Goal: Transaction & Acquisition: Purchase product/service

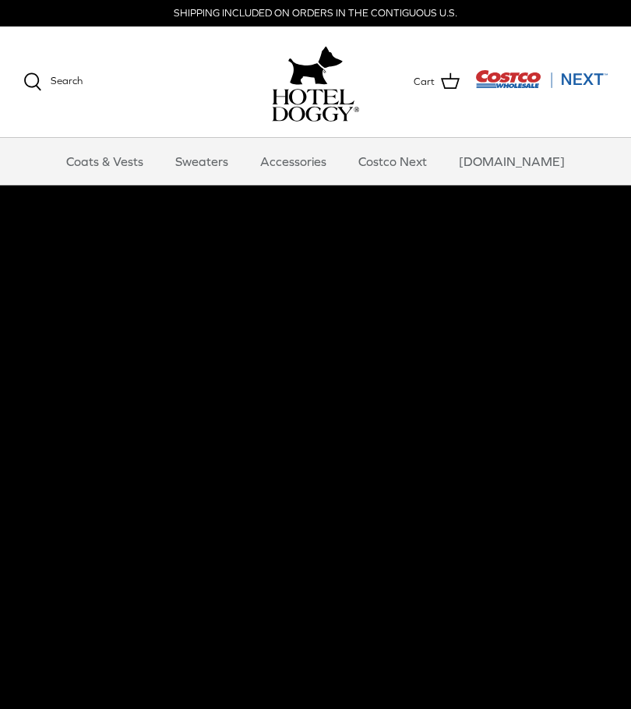
click at [214, 160] on link "Sweaters" at bounding box center [201, 161] width 81 height 47
click at [433, 161] on link "Costco Next" at bounding box center [393, 161] width 97 height 47
click at [227, 164] on link "Sweaters" at bounding box center [201, 161] width 81 height 47
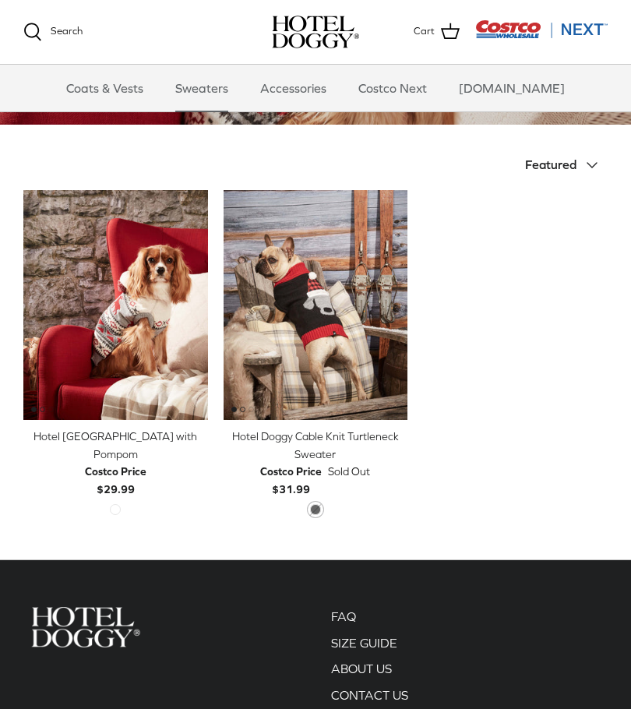
scroll to position [290, 0]
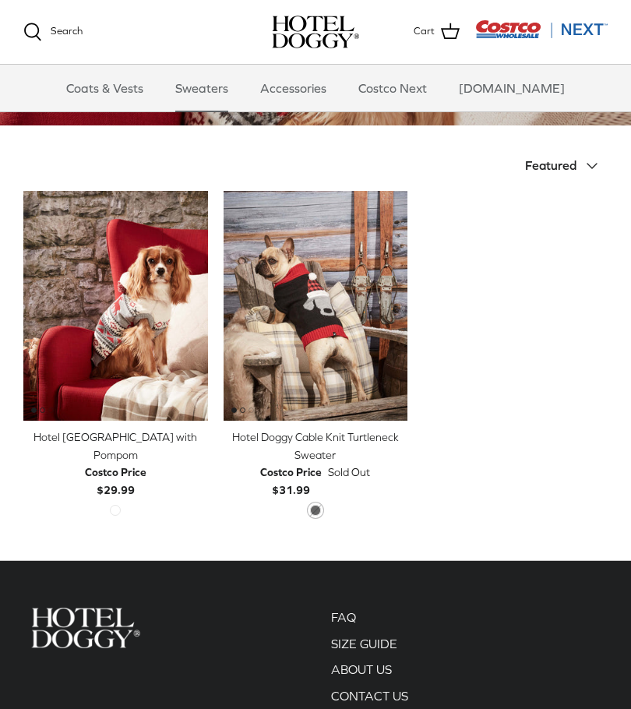
click at [109, 85] on link "Coats & Vests" at bounding box center [104, 88] width 105 height 47
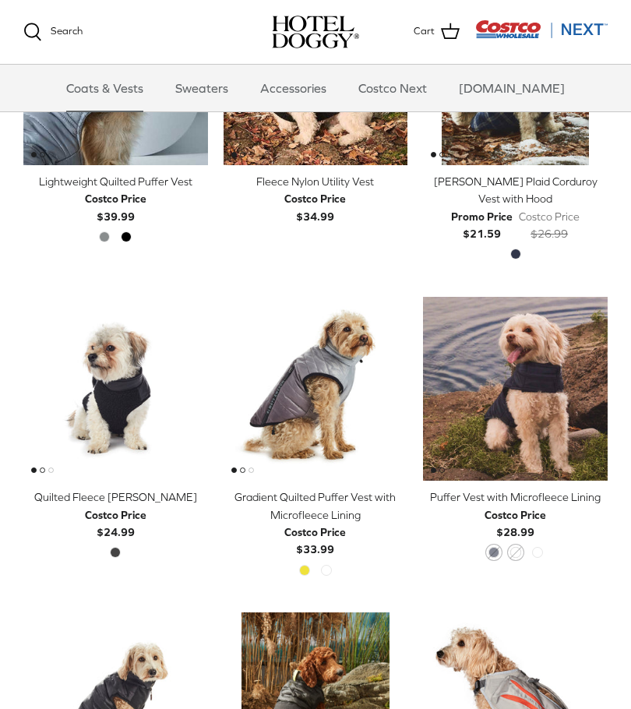
scroll to position [1448, 0]
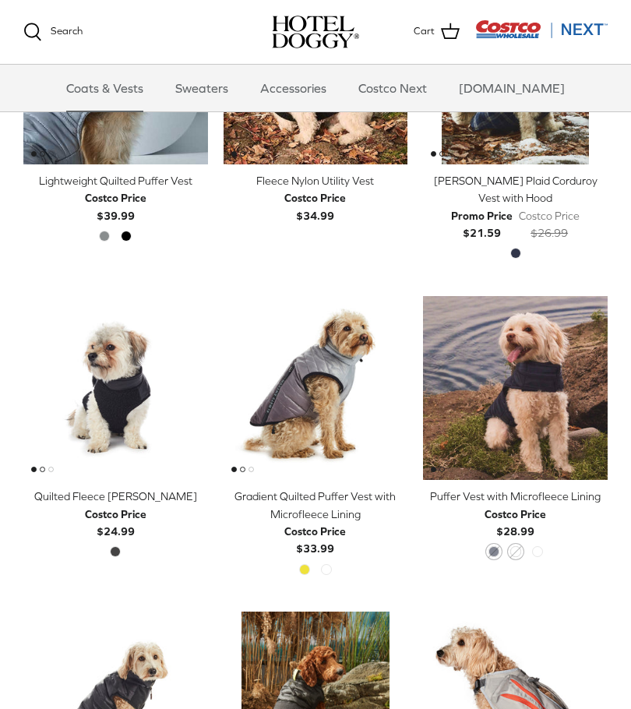
click at [104, 395] on img "Quilted Fleece Melton Vest" at bounding box center [115, 388] width 185 height 185
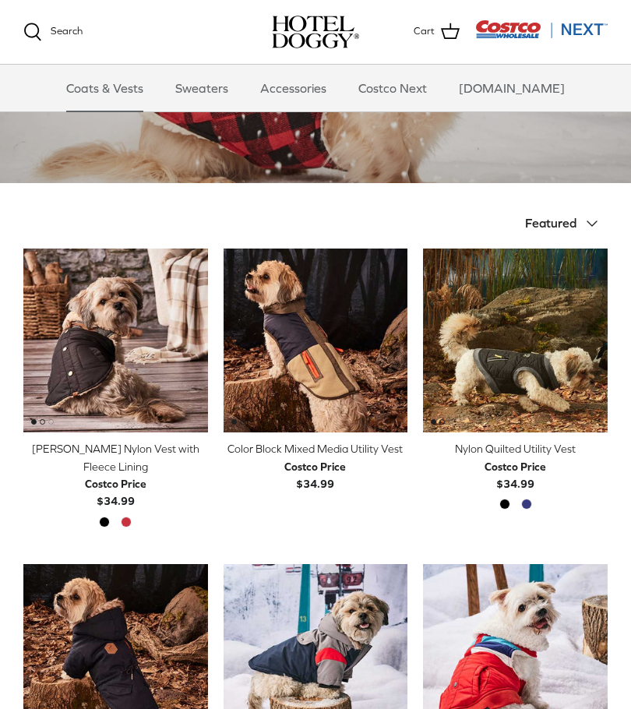
scroll to position [234, 0]
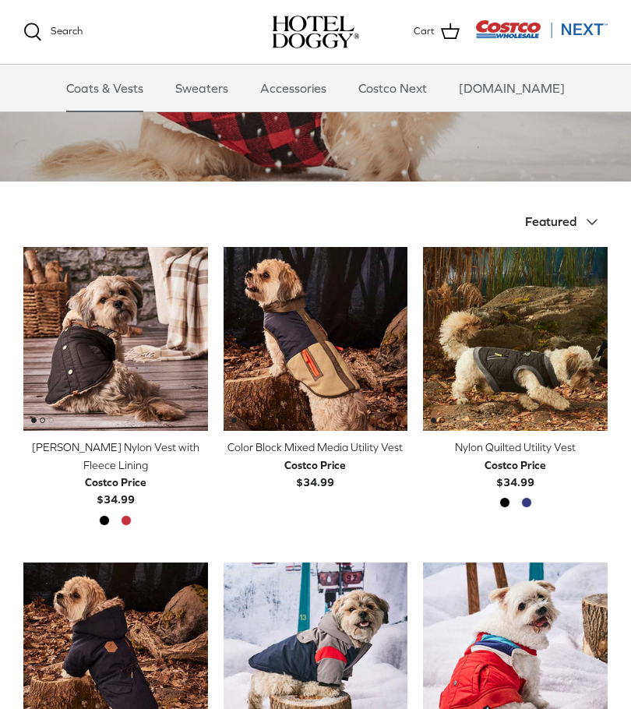
click at [353, 371] on img "Color Block Mixed Media Utility Vest" at bounding box center [316, 339] width 185 height 185
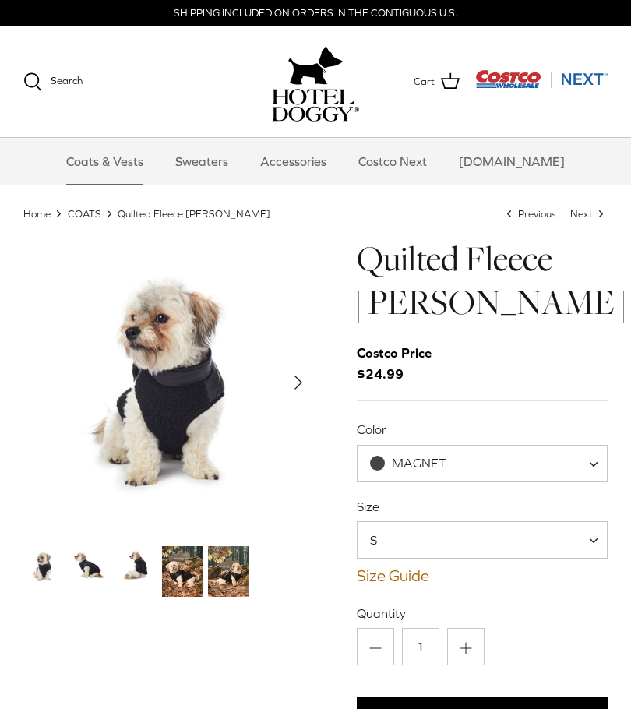
click at [185, 579] on img "Thumbnail Link" at bounding box center [182, 571] width 41 height 51
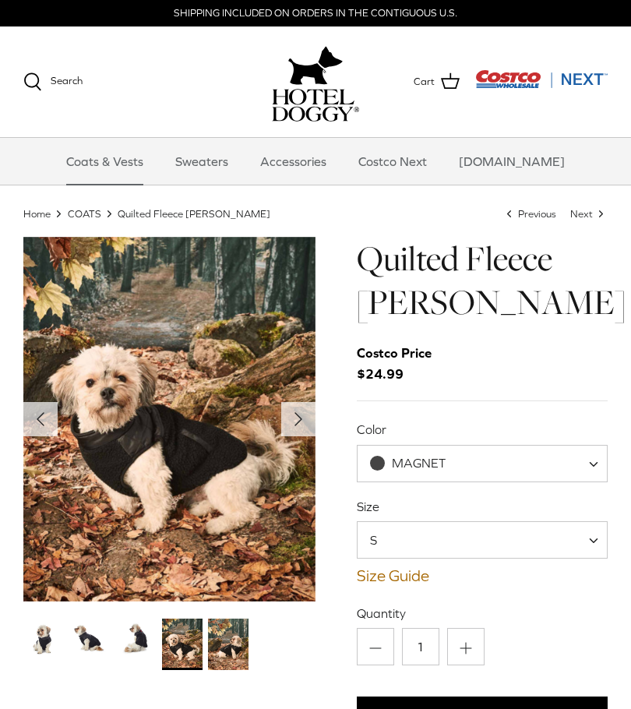
click at [136, 636] on img "Thumbnail Link" at bounding box center [136, 639] width 41 height 41
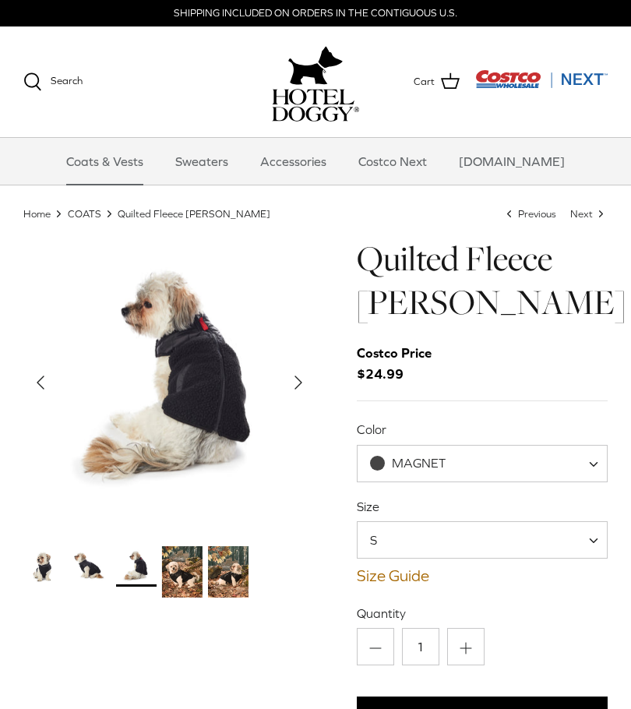
click at [91, 570] on img "Thumbnail Link" at bounding box center [89, 566] width 41 height 41
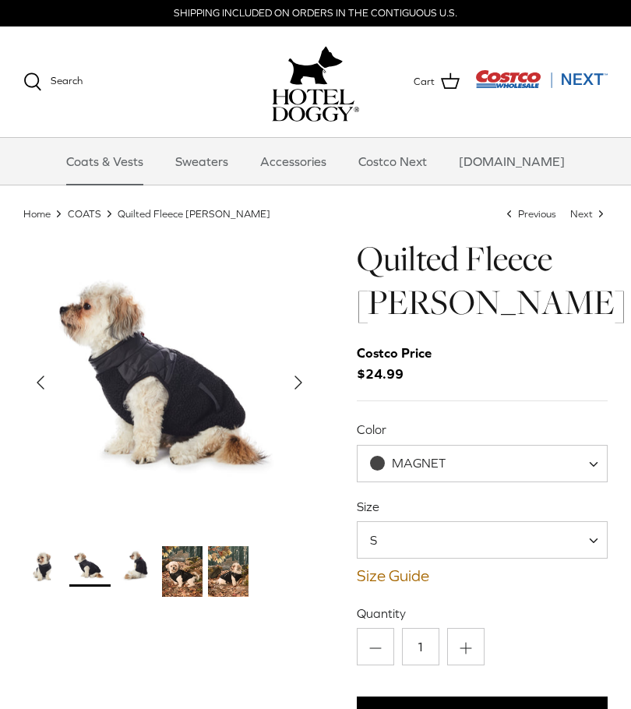
click at [140, 567] on img "Thumbnail Link" at bounding box center [136, 566] width 41 height 41
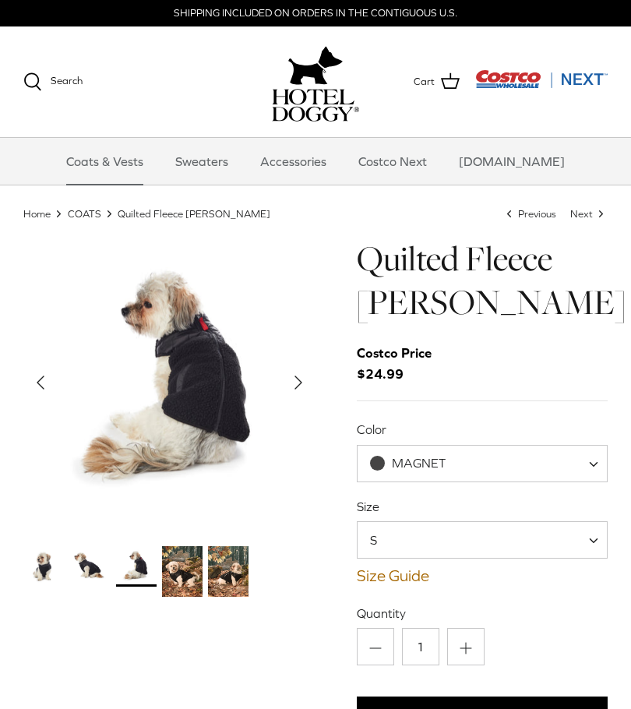
click at [134, 567] on img "Thumbnail Link" at bounding box center [136, 566] width 41 height 41
click at [187, 572] on img "Thumbnail Link" at bounding box center [182, 571] width 41 height 51
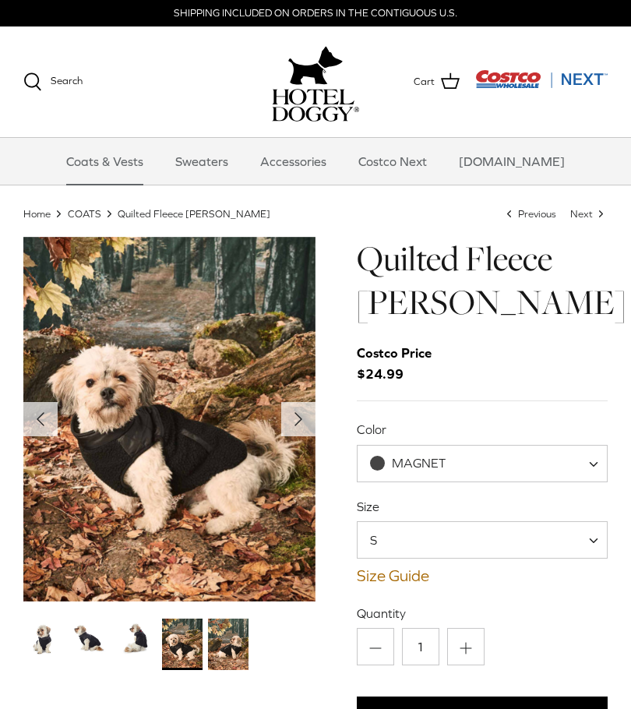
click at [239, 642] on img "Thumbnail Link" at bounding box center [228, 644] width 41 height 51
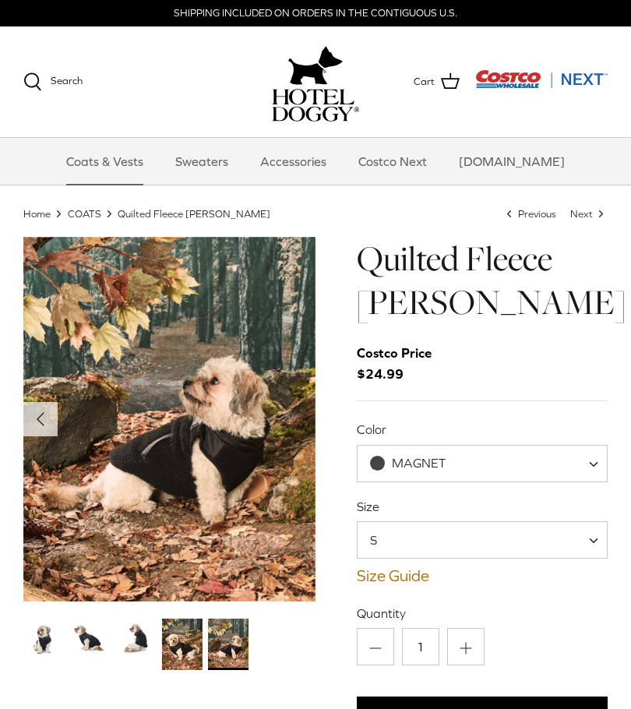
click at [130, 635] on img "Thumbnail Link" at bounding box center [136, 639] width 41 height 41
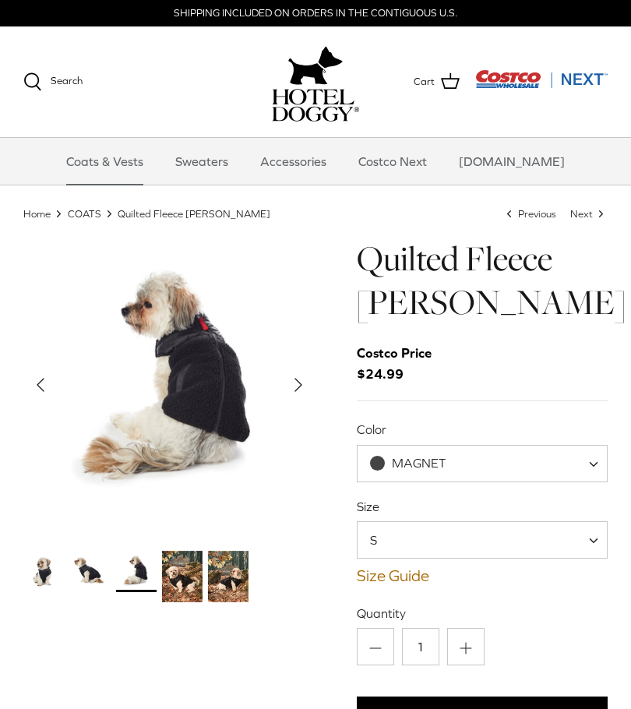
click at [90, 638] on div "Left Right ‹ ›" at bounding box center [169, 623] width 292 height 773
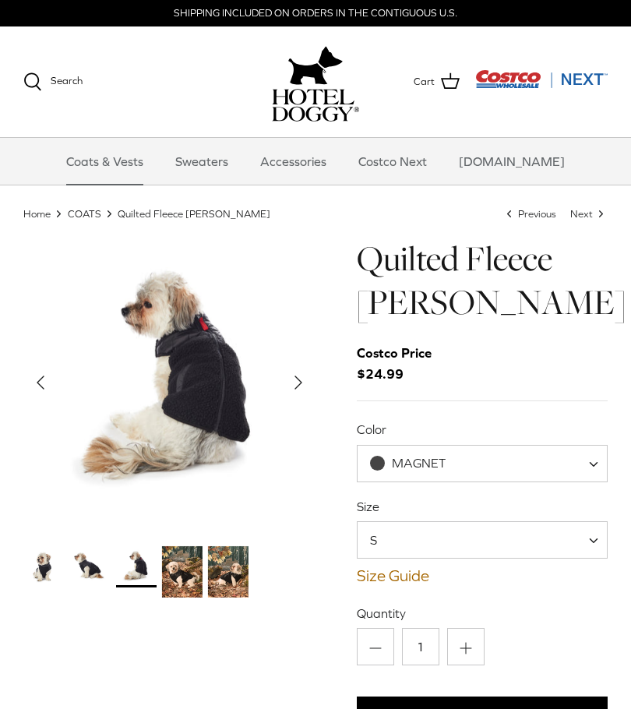
click at [95, 571] on img "Thumbnail Link" at bounding box center [89, 566] width 41 height 41
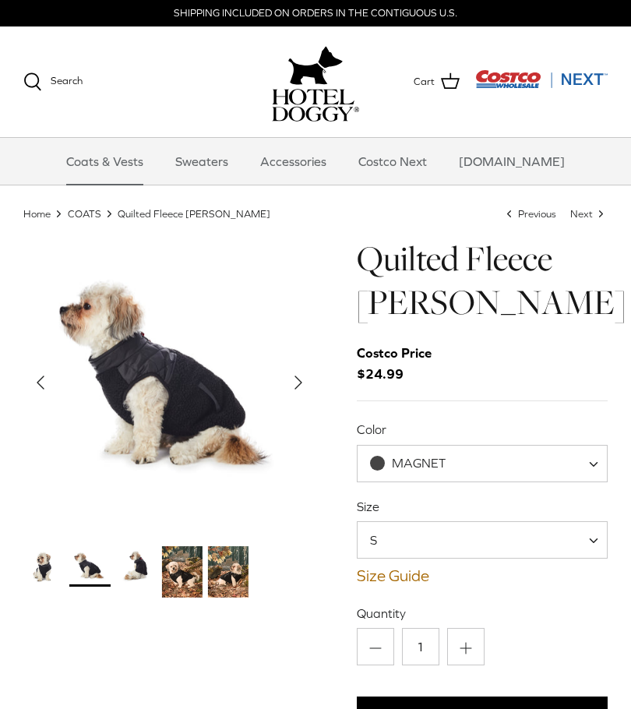
click at [64, 578] on img "Thumbnail Link" at bounding box center [43, 566] width 41 height 41
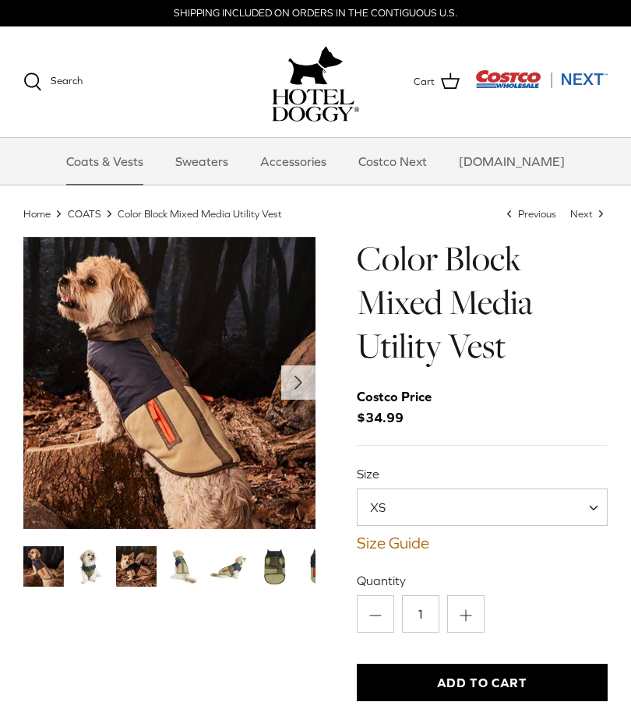
click at [92, 568] on img "Thumbnail Link" at bounding box center [89, 566] width 41 height 41
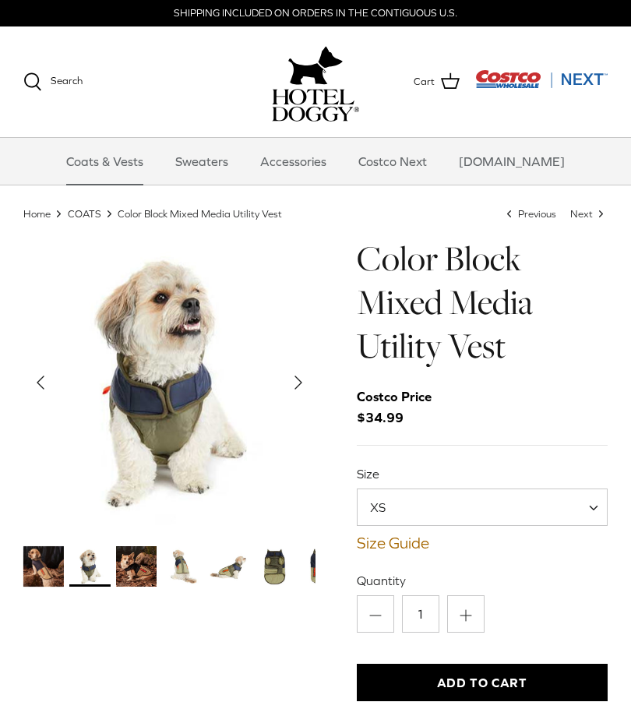
click at [149, 568] on img "Thumbnail Link" at bounding box center [136, 566] width 41 height 41
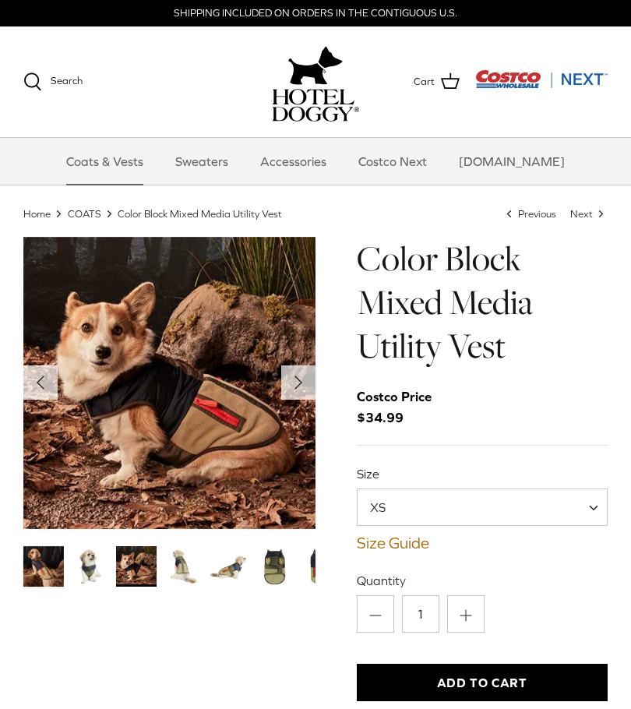
click at [186, 573] on img "Thumbnail Link" at bounding box center [182, 566] width 41 height 41
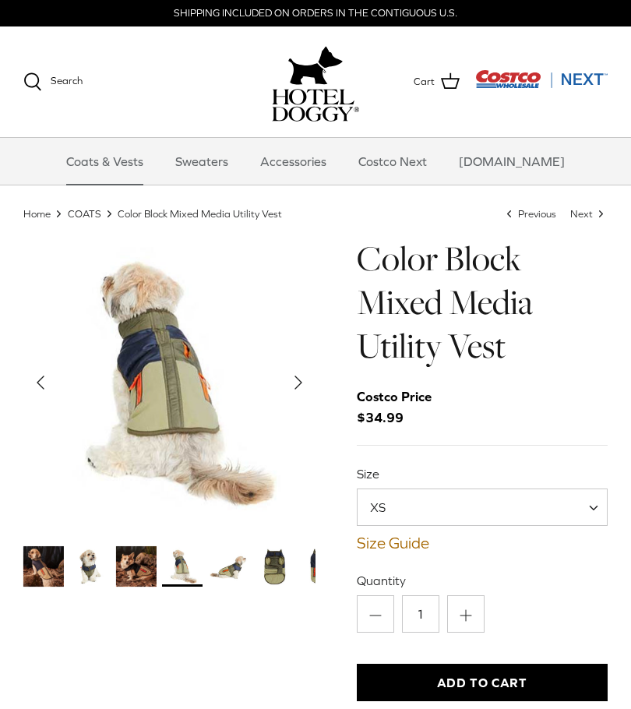
click at [235, 567] on img "Thumbnail Link" at bounding box center [228, 566] width 41 height 41
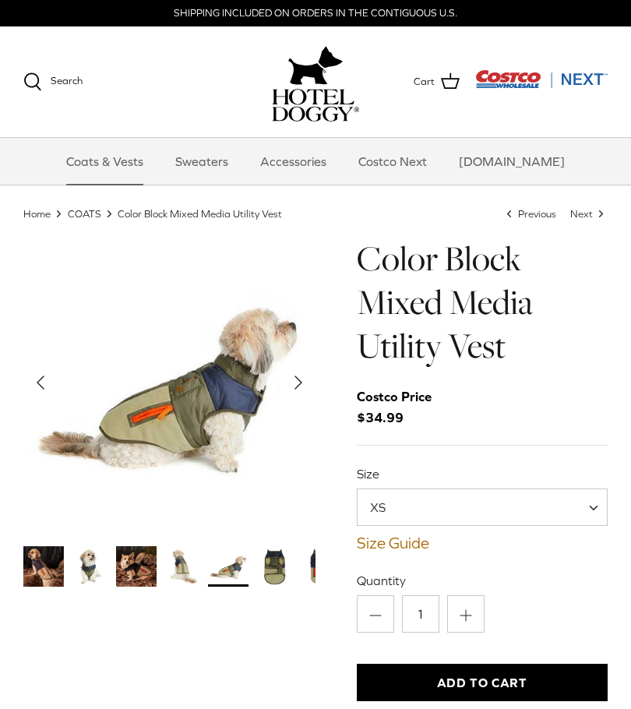
click at [269, 567] on img "Thumbnail Link" at bounding box center [274, 566] width 41 height 41
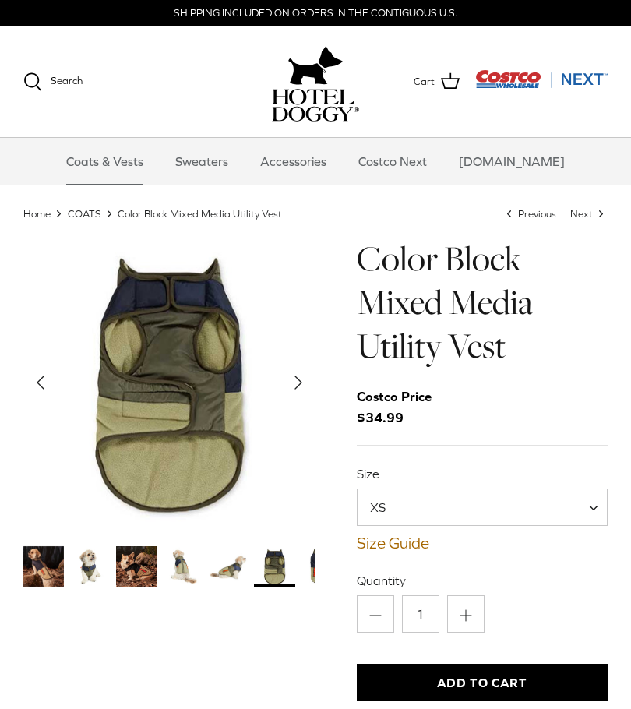
click at [308, 562] on img "Thumbnail Link" at bounding box center [321, 566] width 41 height 41
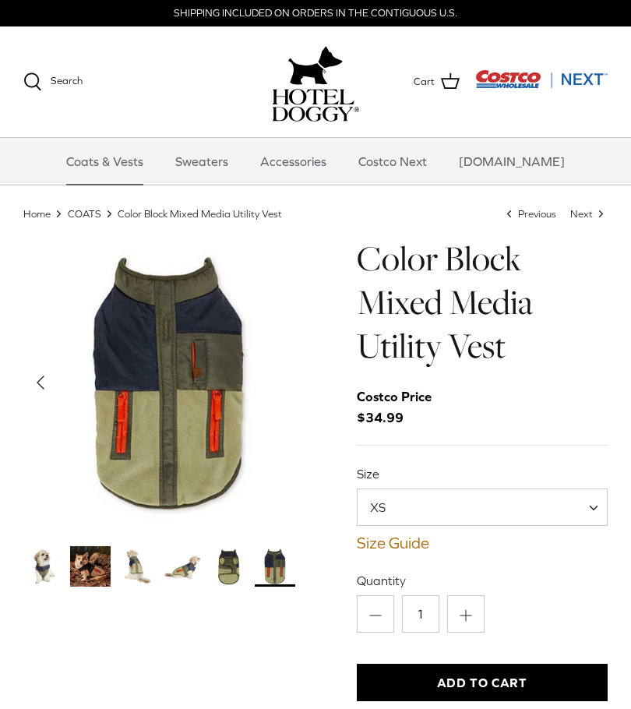
click at [222, 567] on img "Thumbnail Link" at bounding box center [228, 566] width 41 height 41
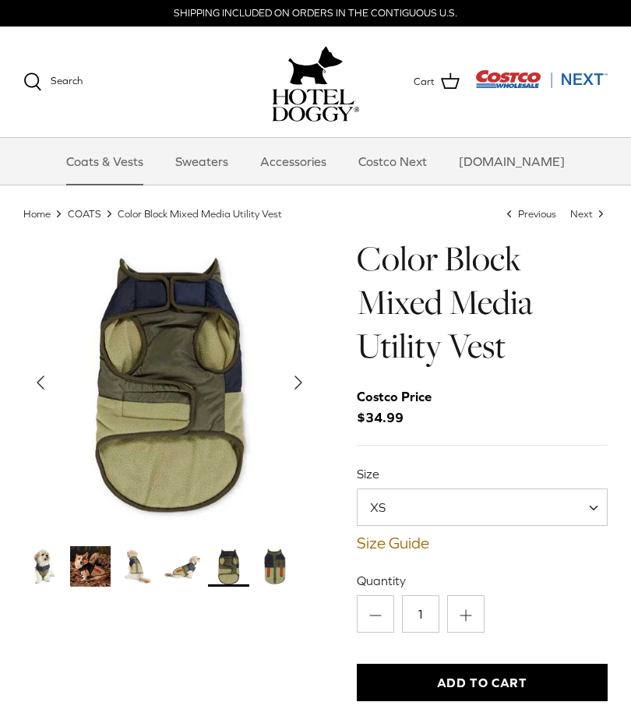
click at [190, 576] on img "Thumbnail Link" at bounding box center [182, 566] width 41 height 41
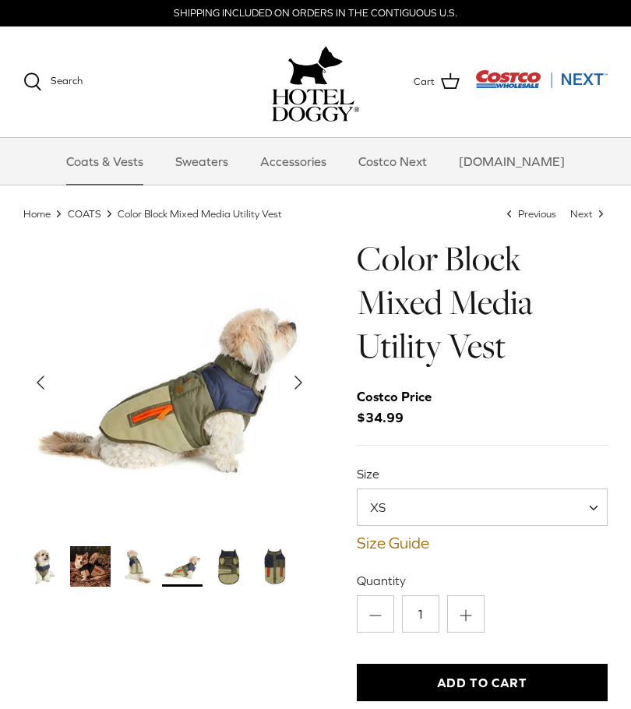
click at [156, 554] on img "Thumbnail Link" at bounding box center [136, 566] width 41 height 41
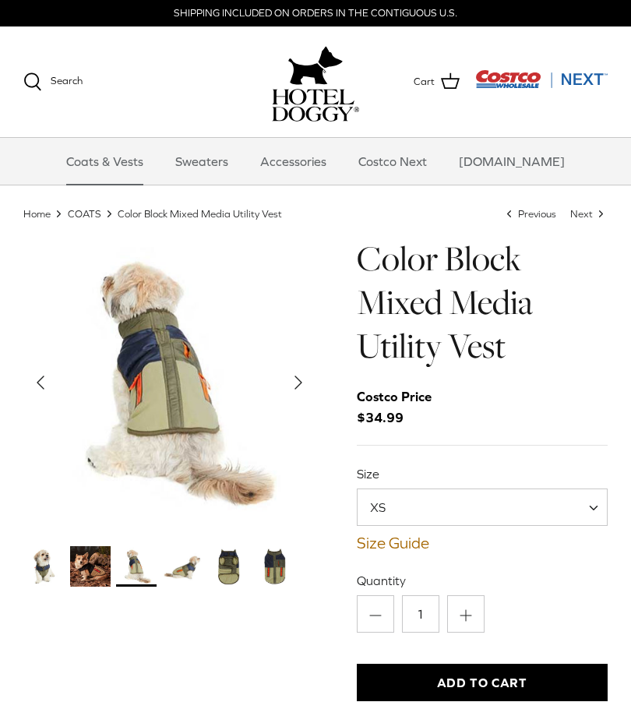
click at [95, 568] on img "Thumbnail Link" at bounding box center [90, 566] width 41 height 41
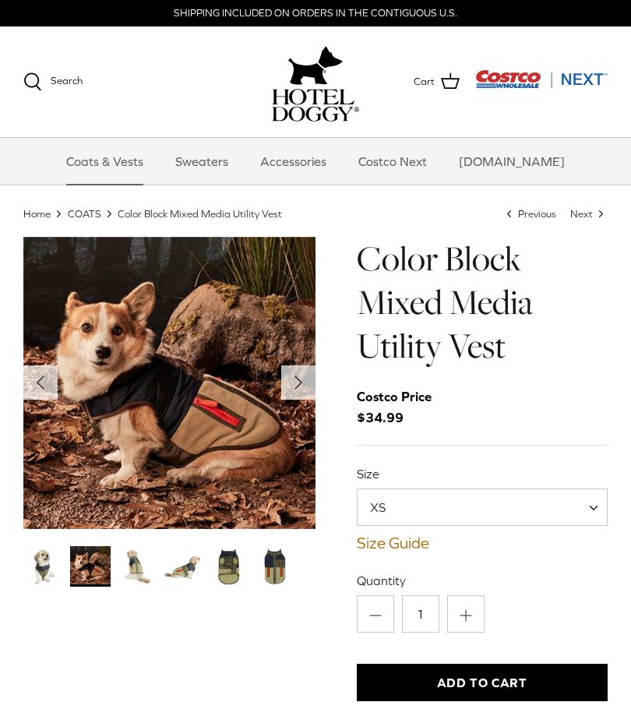
click at [55, 570] on img "Thumbnail Link" at bounding box center [43, 566] width 41 height 41
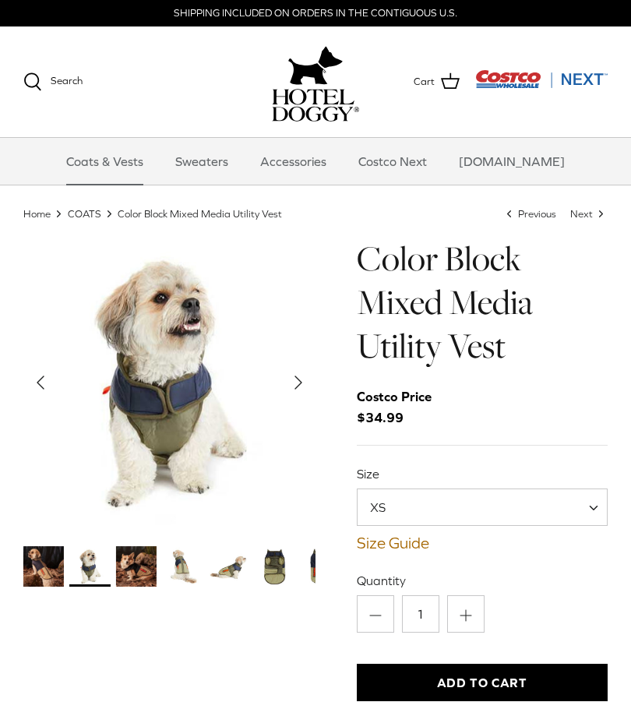
click at [44, 567] on img "Thumbnail Link" at bounding box center [43, 566] width 41 height 41
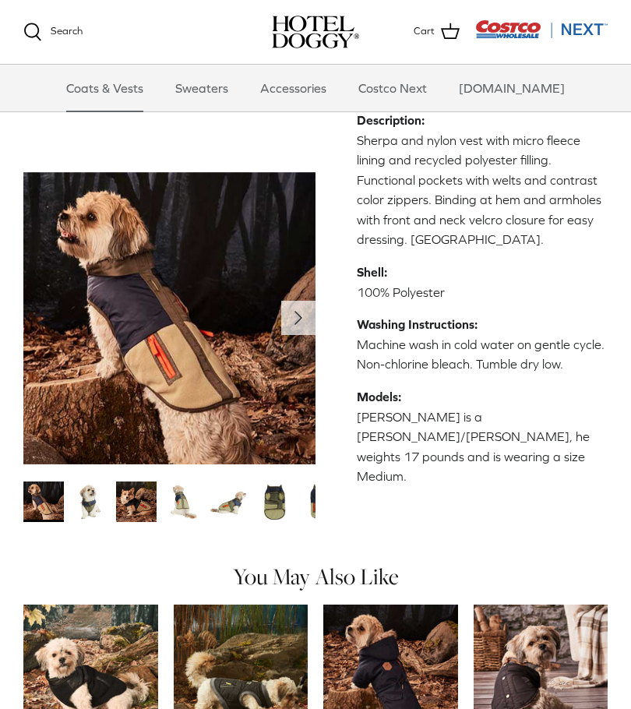
scroll to position [523, 0]
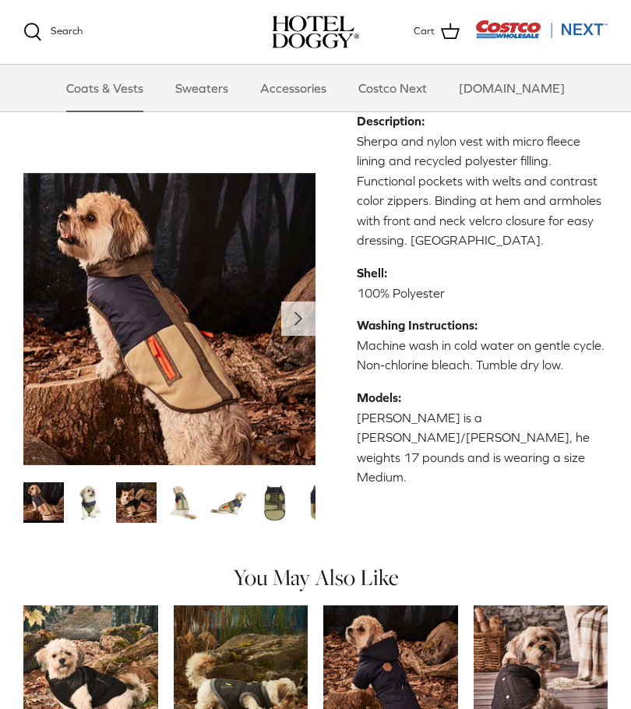
click at [136, 483] on img "Thumbnail Link" at bounding box center [136, 503] width 41 height 41
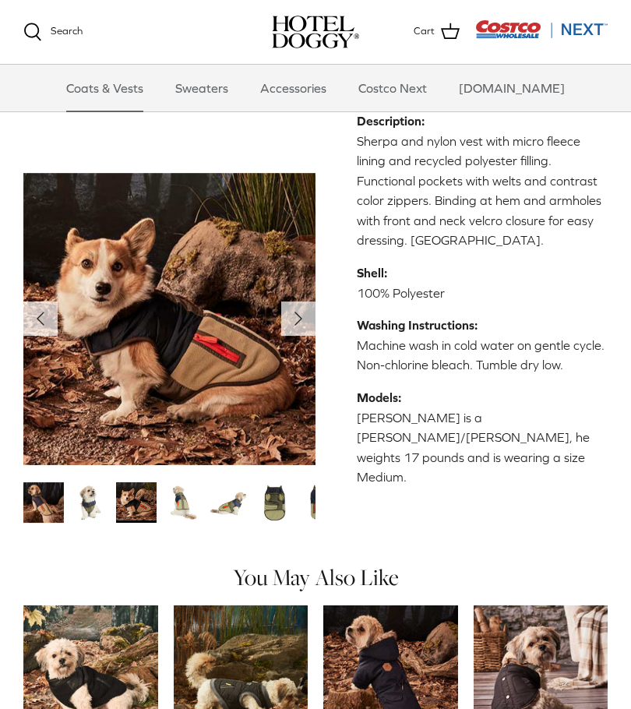
click at [78, 483] on img "Thumbnail Link" at bounding box center [89, 503] width 41 height 41
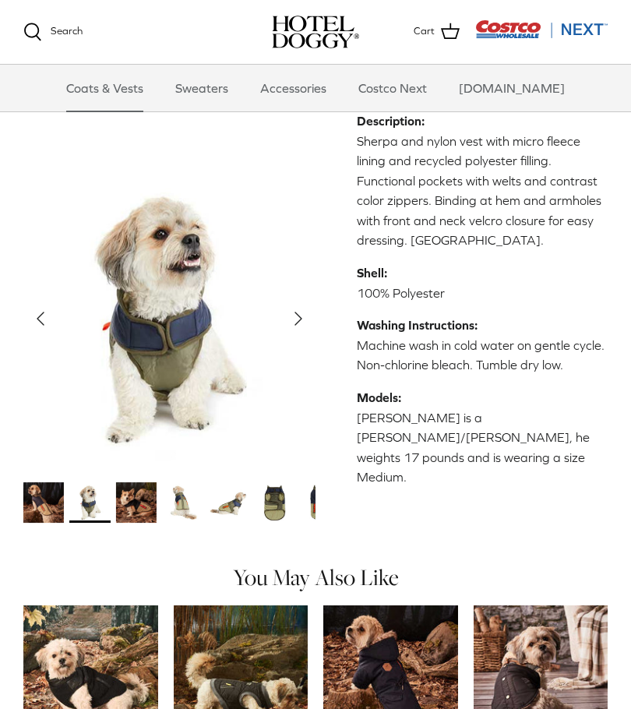
click at [196, 483] on img "Thumbnail Link" at bounding box center [182, 503] width 41 height 41
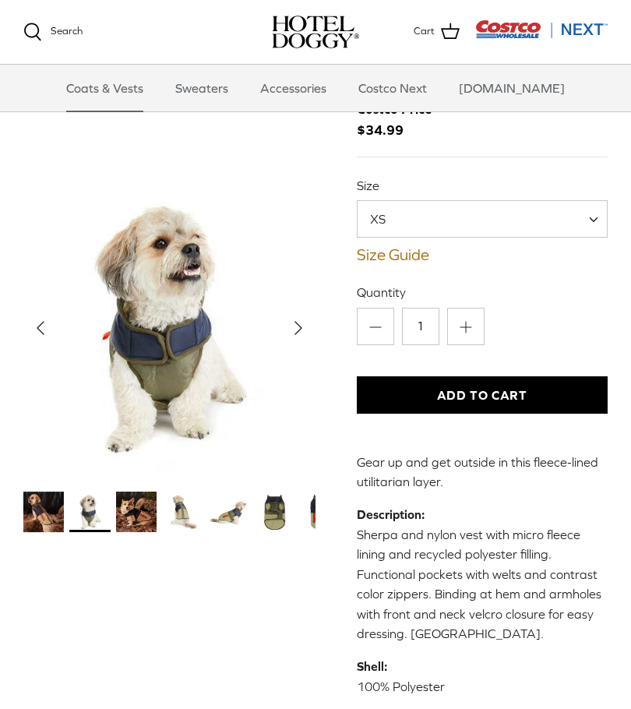
scroll to position [114, 0]
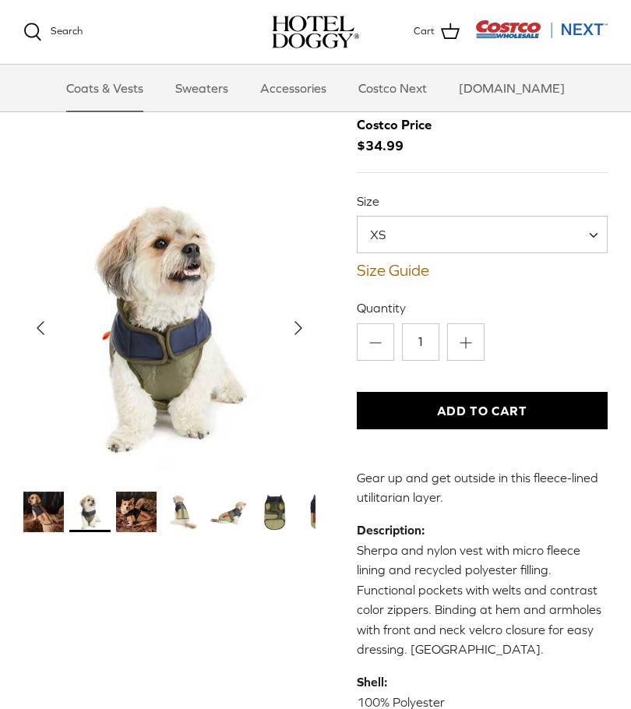
click at [487, 241] on span "XS" at bounding box center [483, 234] width 252 height 37
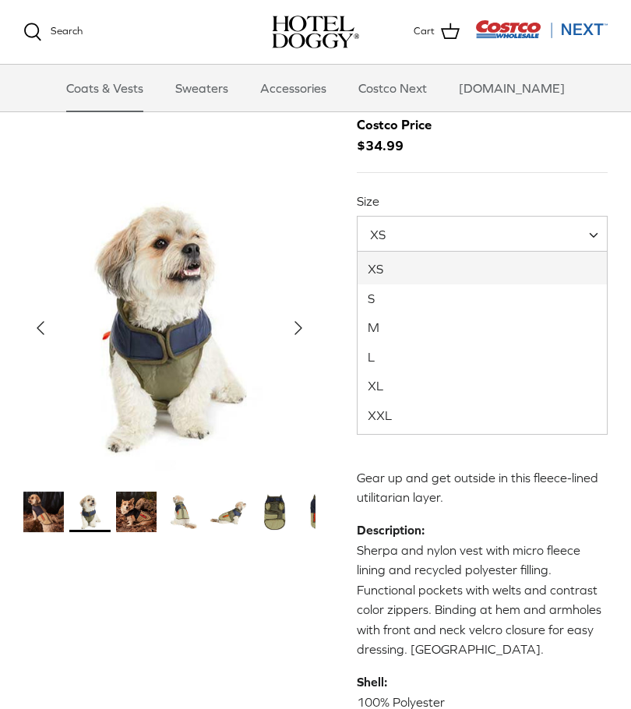
click at [341, 212] on div "Left Right ‹ › XS S" at bounding box center [315, 450] width 631 height 972
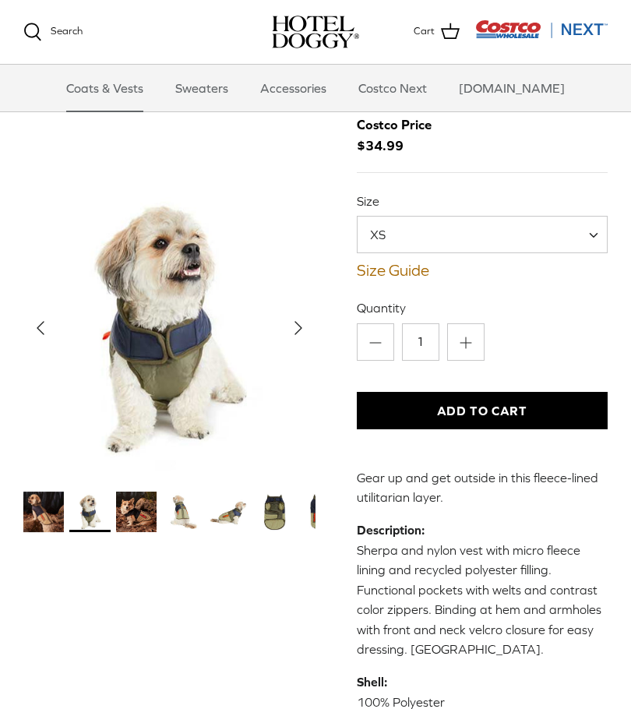
click at [401, 263] on link "Size Guide" at bounding box center [483, 270] width 252 height 19
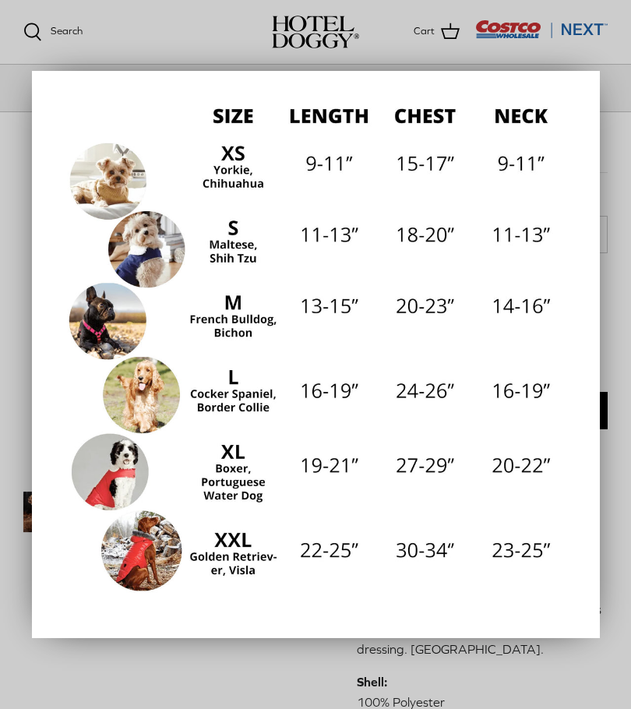
scroll to position [171, 0]
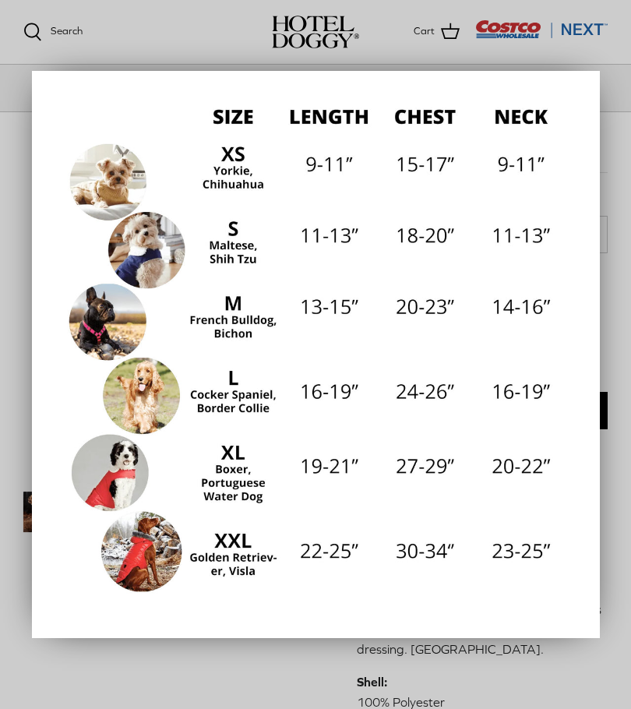
click at [608, 87] on div at bounding box center [315, 354] width 631 height 709
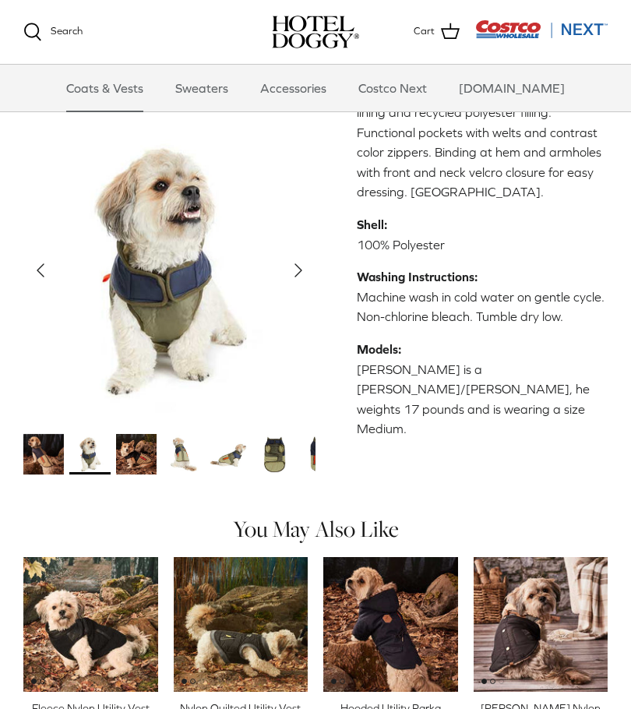
scroll to position [570, 0]
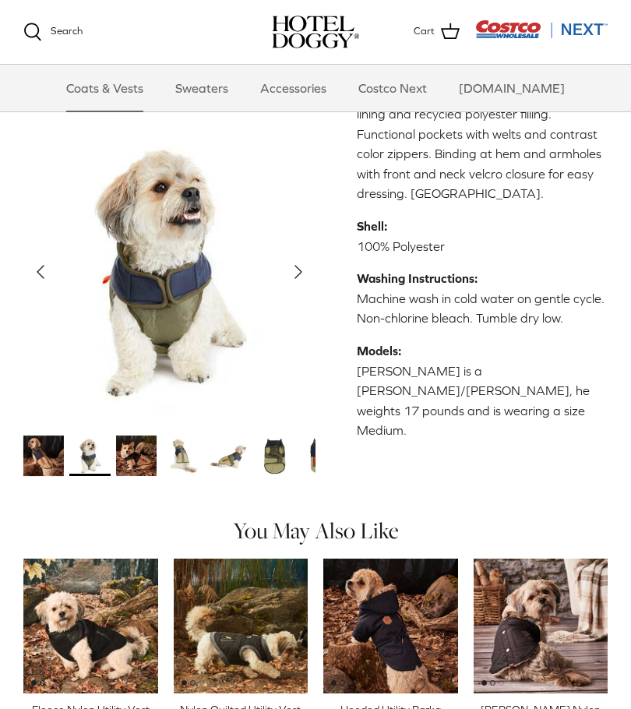
click at [51, 436] on img "Thumbnail Link" at bounding box center [43, 456] width 41 height 41
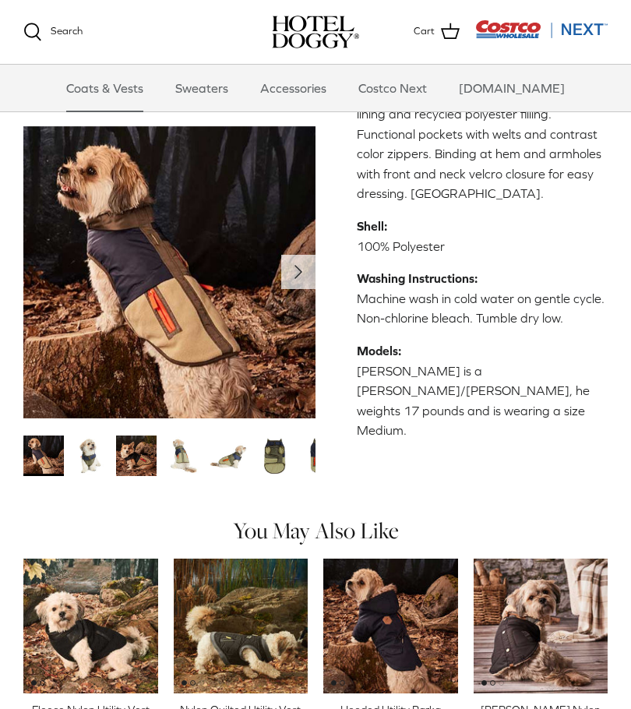
click at [110, 436] on img "Thumbnail Link" at bounding box center [89, 456] width 41 height 41
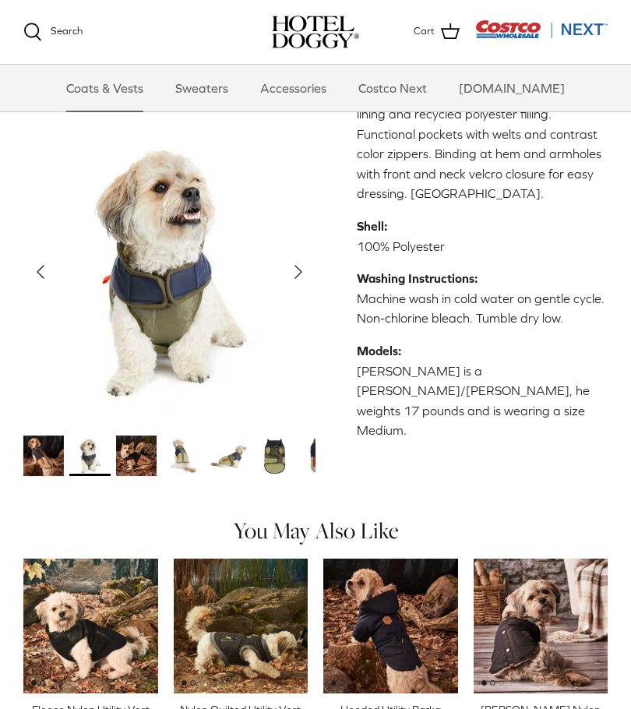
click at [140, 436] on img "Thumbnail Link" at bounding box center [136, 456] width 41 height 41
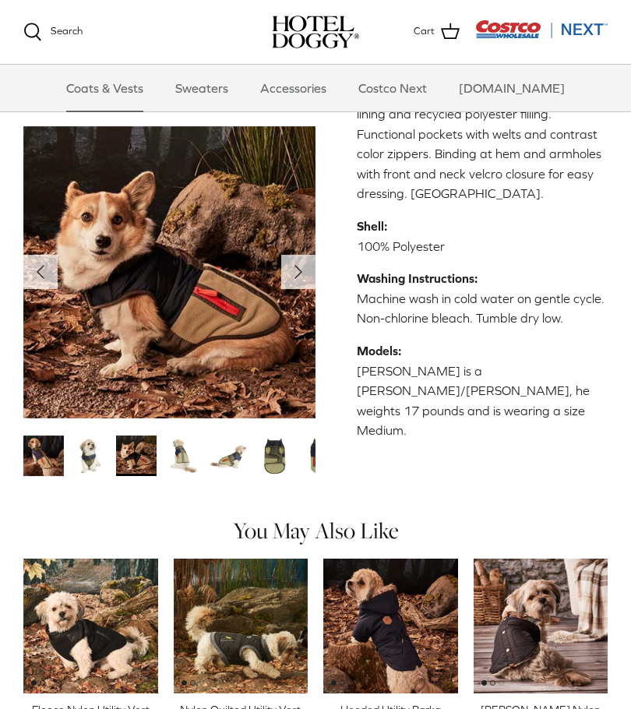
click at [186, 436] on img "Thumbnail Link" at bounding box center [182, 456] width 41 height 41
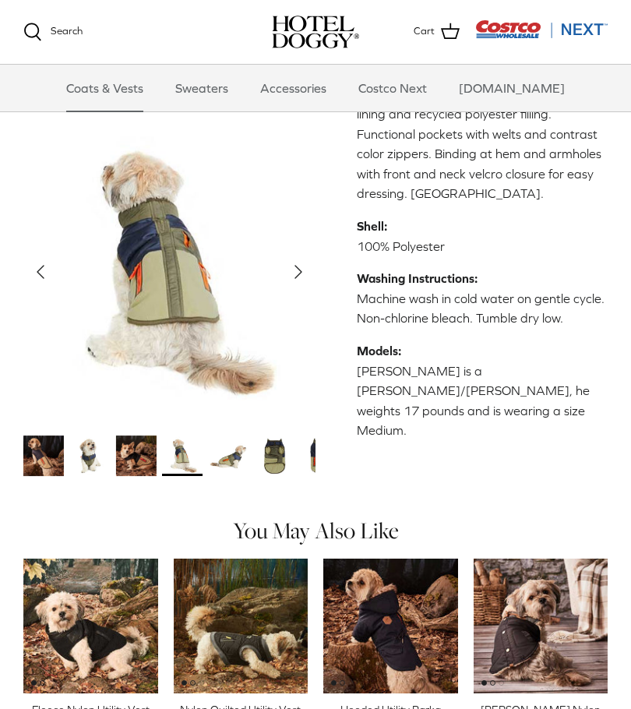
click at [225, 436] on img "Thumbnail Link" at bounding box center [228, 456] width 41 height 41
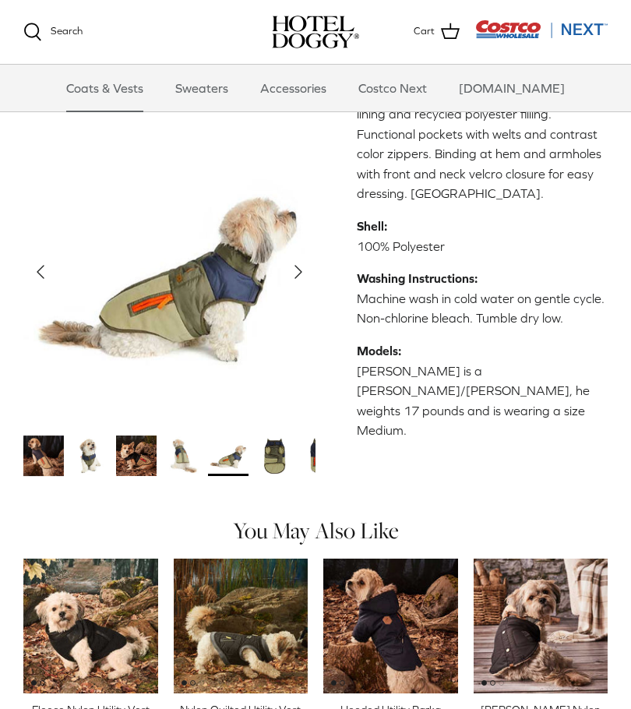
click at [273, 436] on img "Thumbnail Link" at bounding box center [274, 456] width 41 height 41
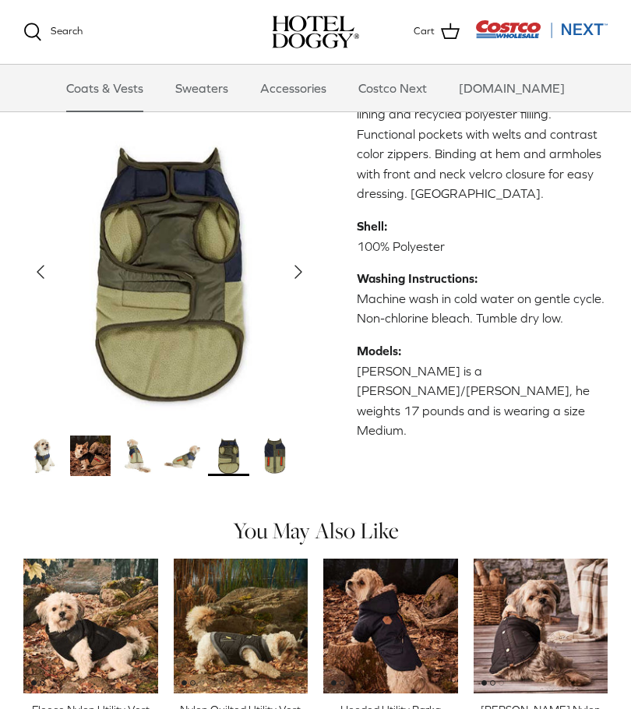
click at [270, 436] on img "Thumbnail Link" at bounding box center [275, 456] width 41 height 41
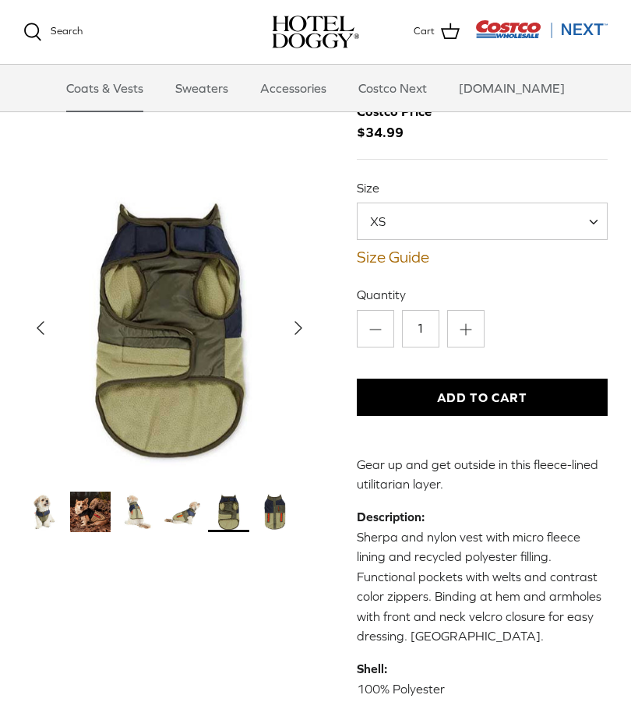
scroll to position [115, 0]
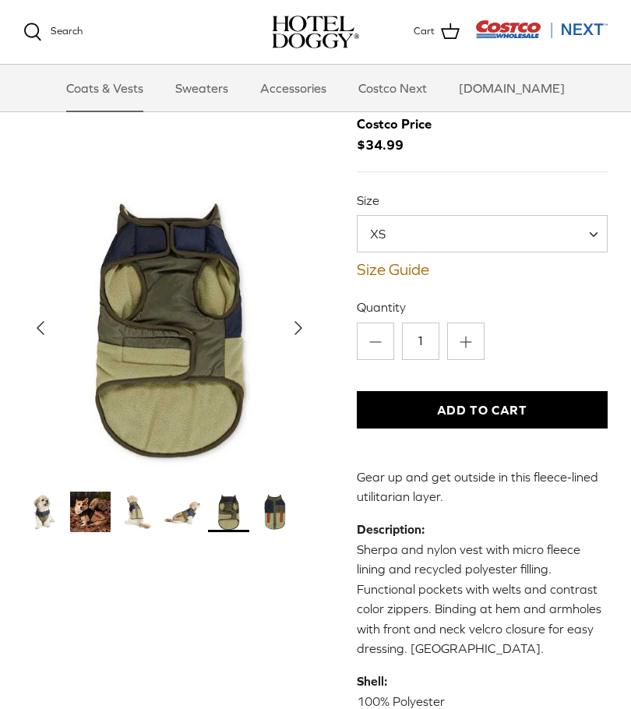
click at [599, 220] on span at bounding box center [600, 233] width 16 height 37
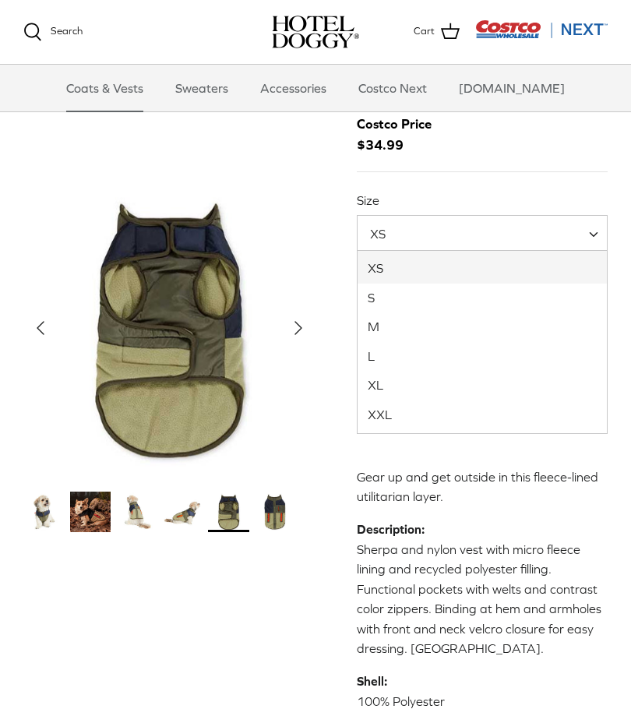
select select "M"
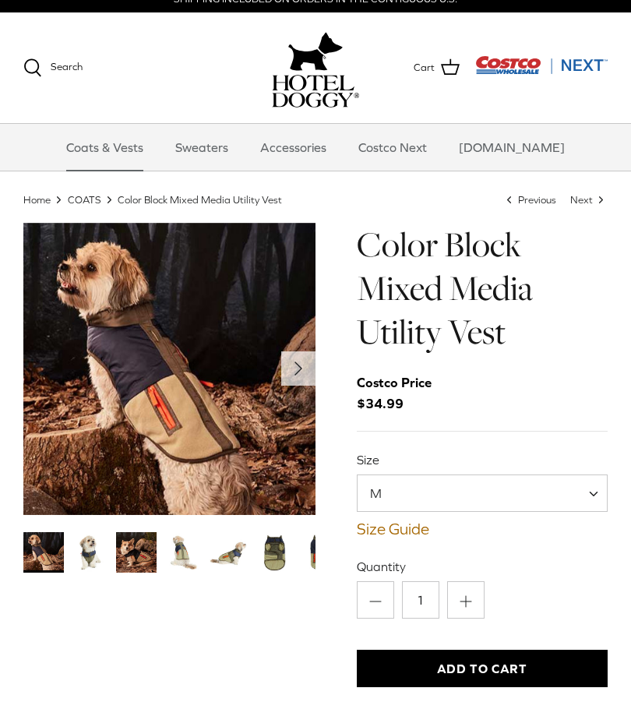
scroll to position [15, 0]
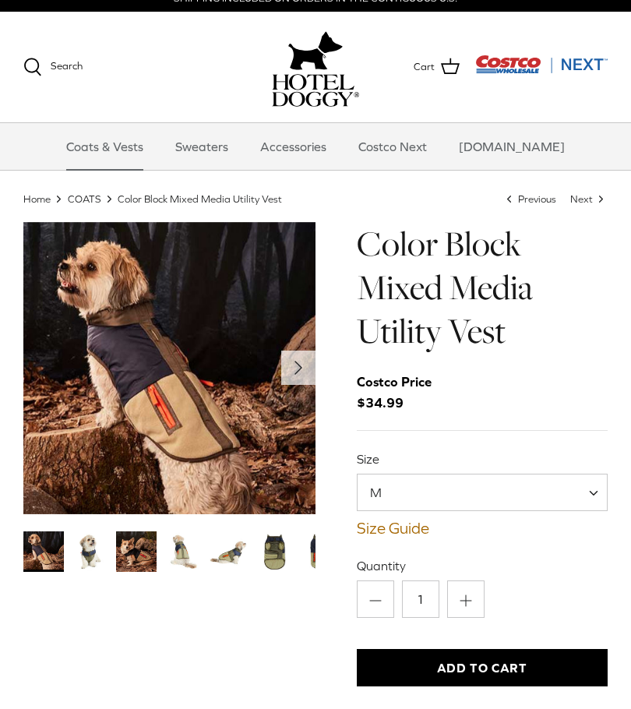
click at [449, 665] on button "Add to Cart" at bounding box center [483, 667] width 252 height 37
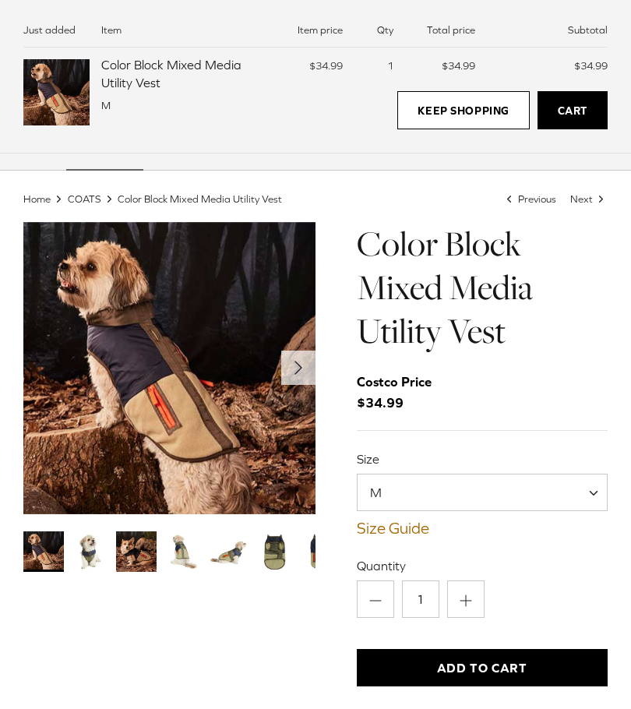
click at [470, 109] on link "Keep Shopping" at bounding box center [464, 110] width 132 height 39
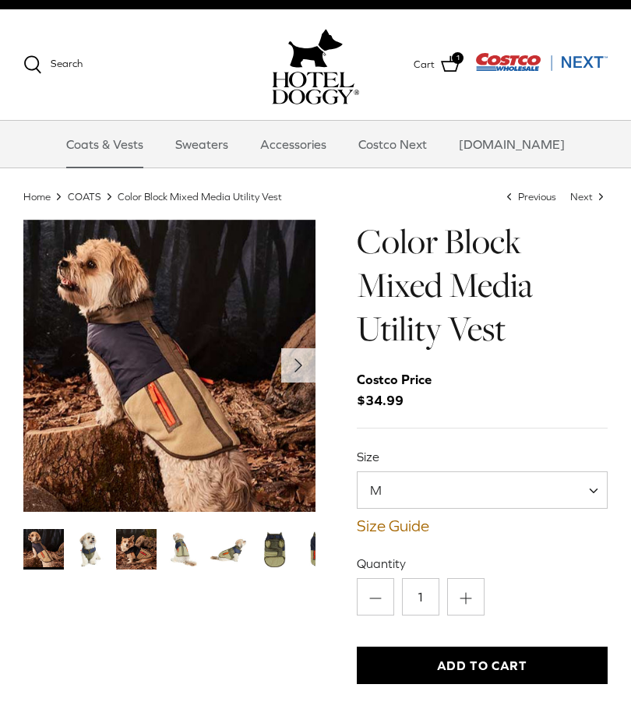
scroll to position [18, 0]
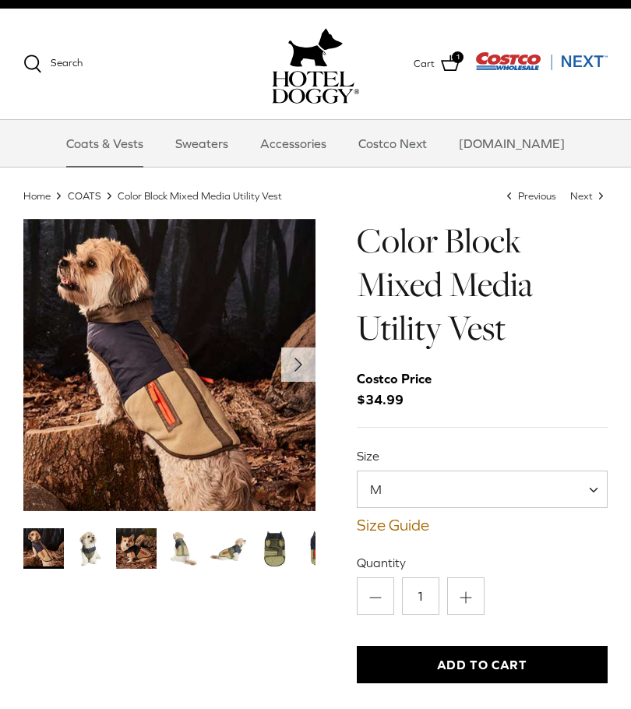
click at [419, 143] on link "Costco Next" at bounding box center [393, 143] width 97 height 47
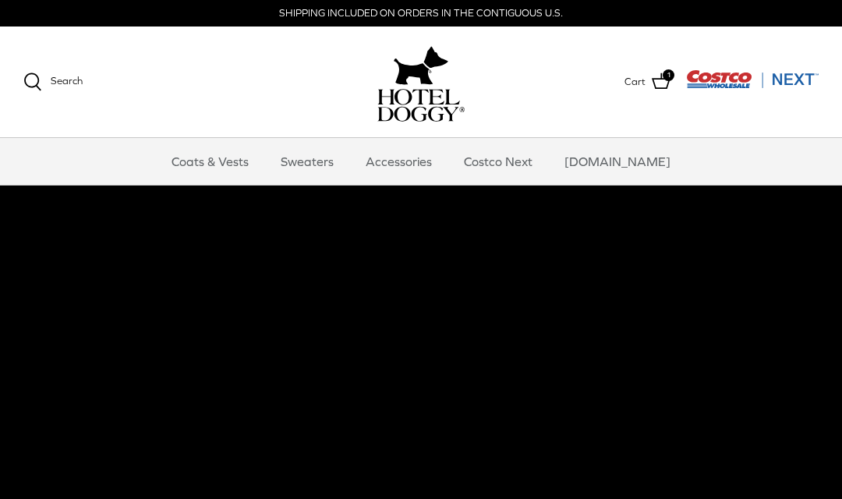
click at [263, 164] on link "Coats & Vests" at bounding box center [209, 161] width 105 height 47
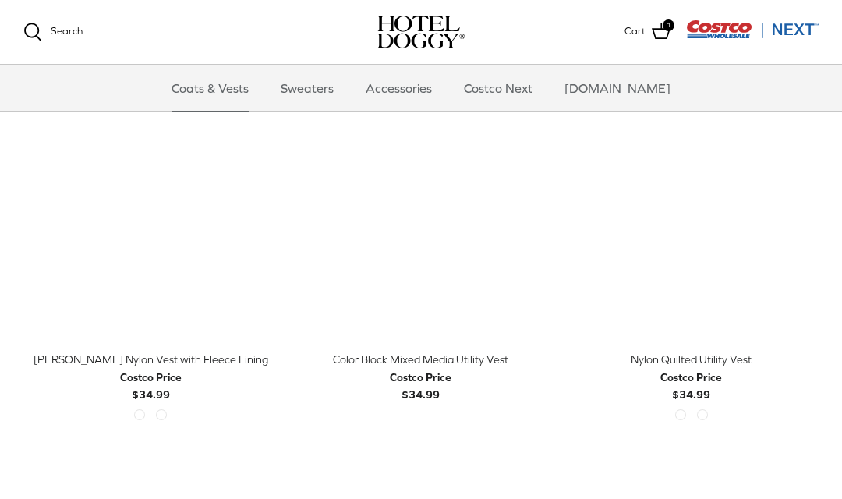
scroll to position [422, 0]
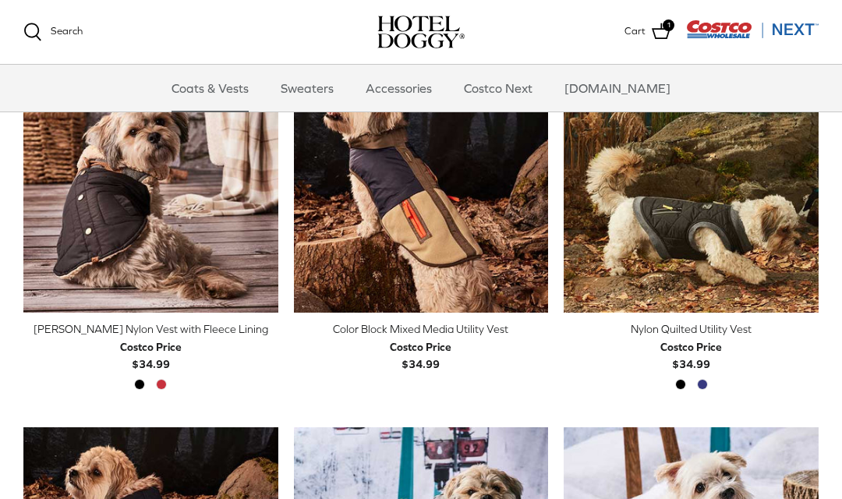
click at [451, 181] on img "Color Block Mixed Media Utility Vest" at bounding box center [421, 185] width 255 height 255
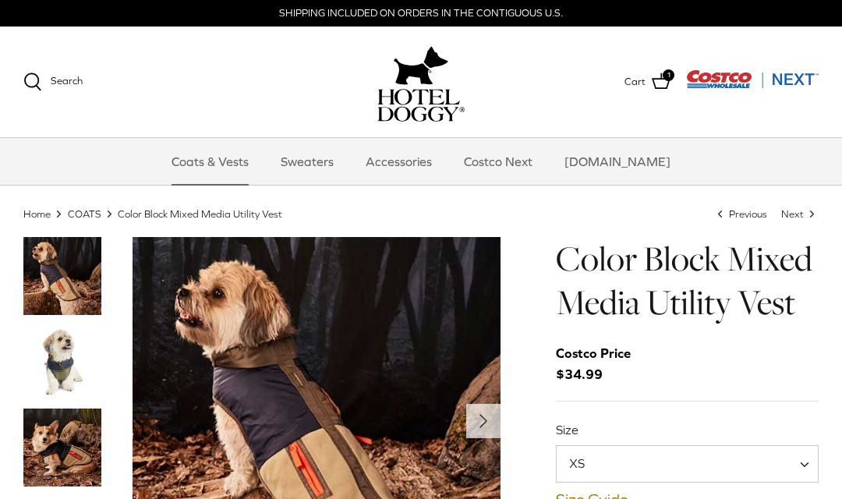
click at [425, 174] on link "Accessories" at bounding box center [399, 161] width 94 height 47
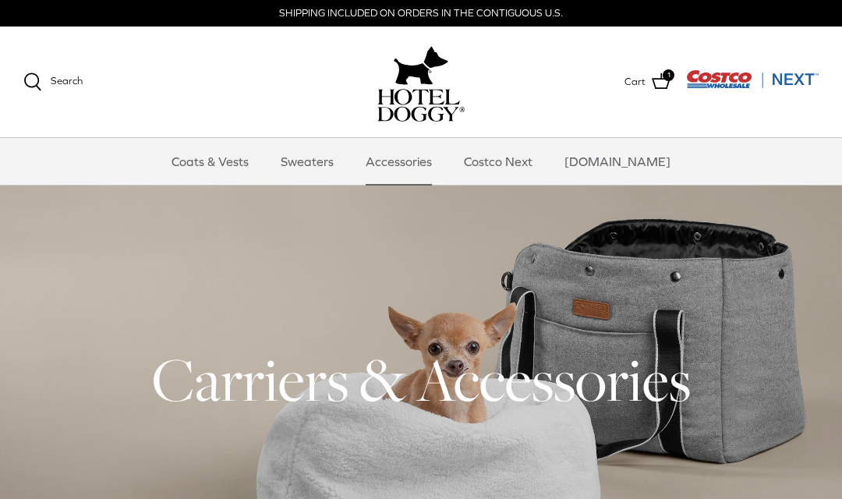
click at [727, 83] on img "Costco Next" at bounding box center [752, 78] width 133 height 19
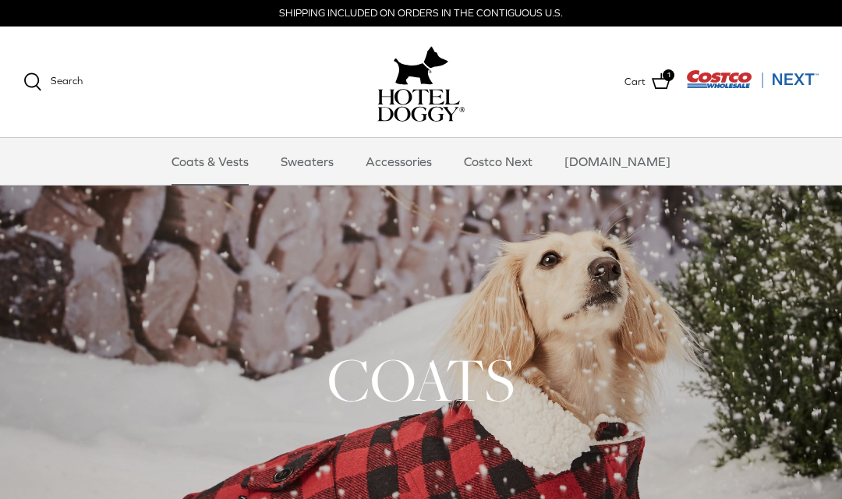
click at [1, 248] on div at bounding box center [421, 380] width 842 height 388
